Goal: Register for event/course

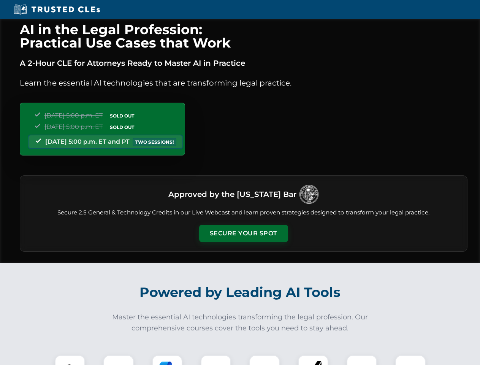
click at [243, 234] on button "Secure Your Spot" at bounding box center [243, 233] width 89 height 17
click at [70, 360] on img at bounding box center [70, 371] width 22 height 22
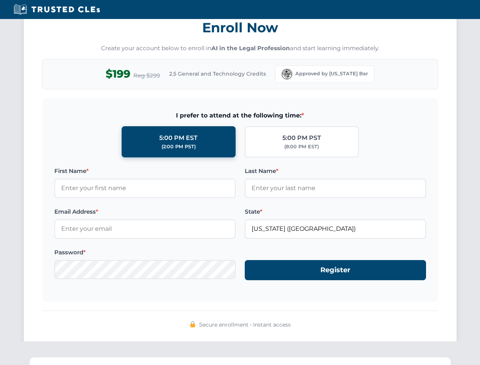
scroll to position [747, 0]
